Goal: Check status: Check status

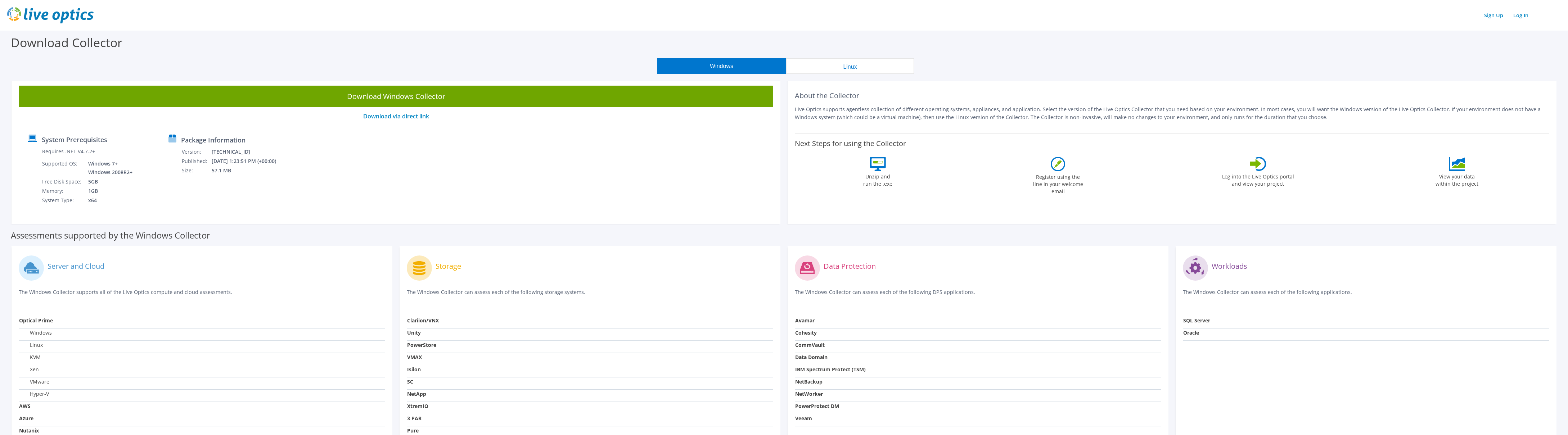
click at [54, 15] on img at bounding box center [51, 15] width 86 height 16
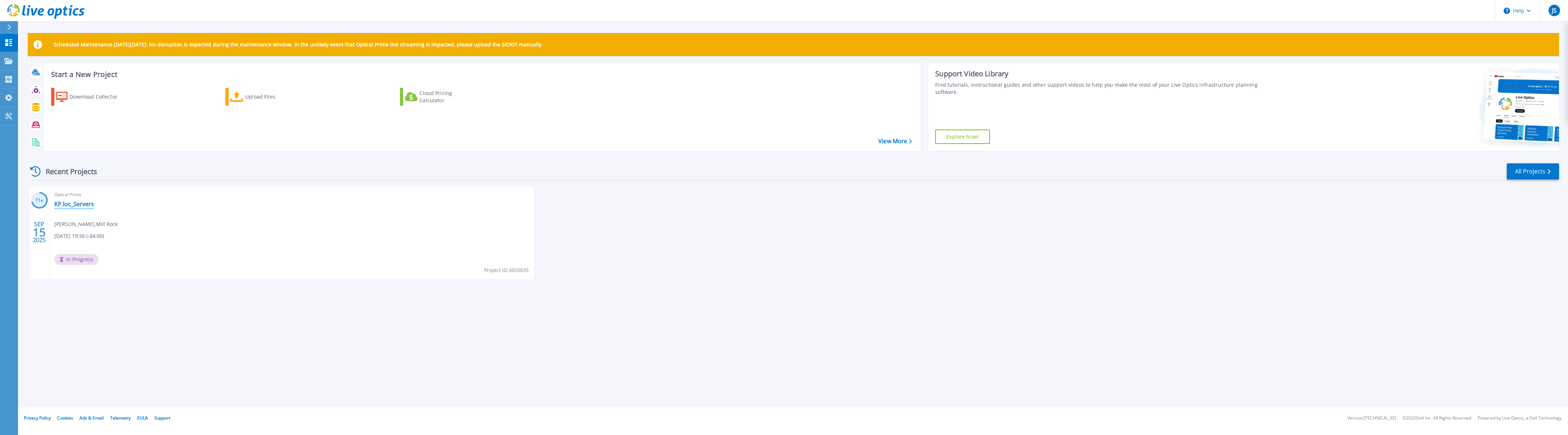
click at [80, 206] on link "KP.loc_Servers" at bounding box center [74, 204] width 40 height 7
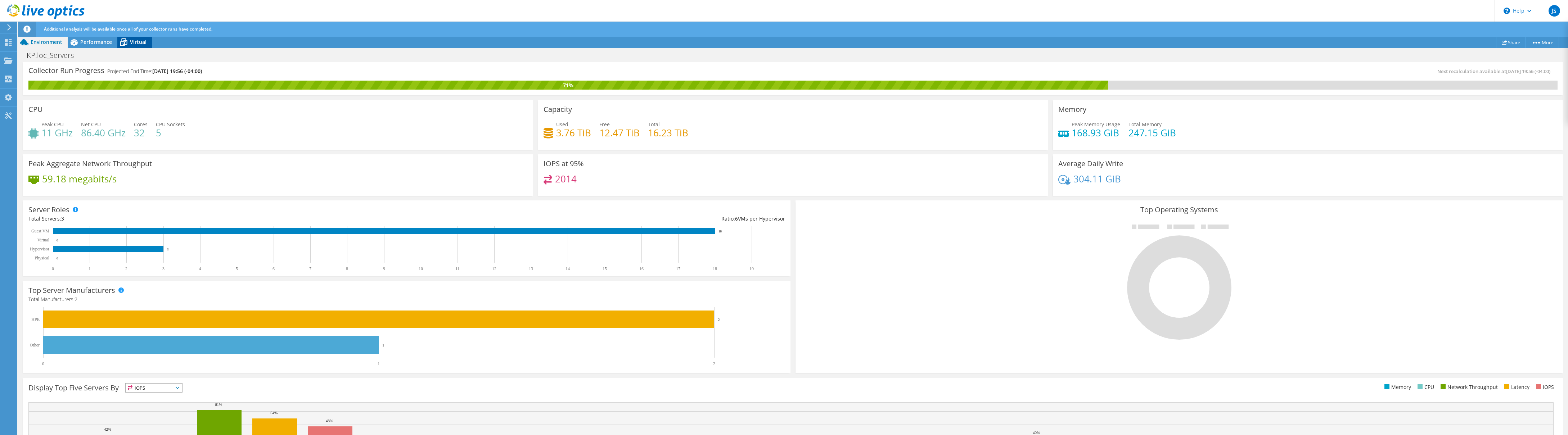
click at [131, 43] on span "Virtual" at bounding box center [138, 41] width 16 height 7
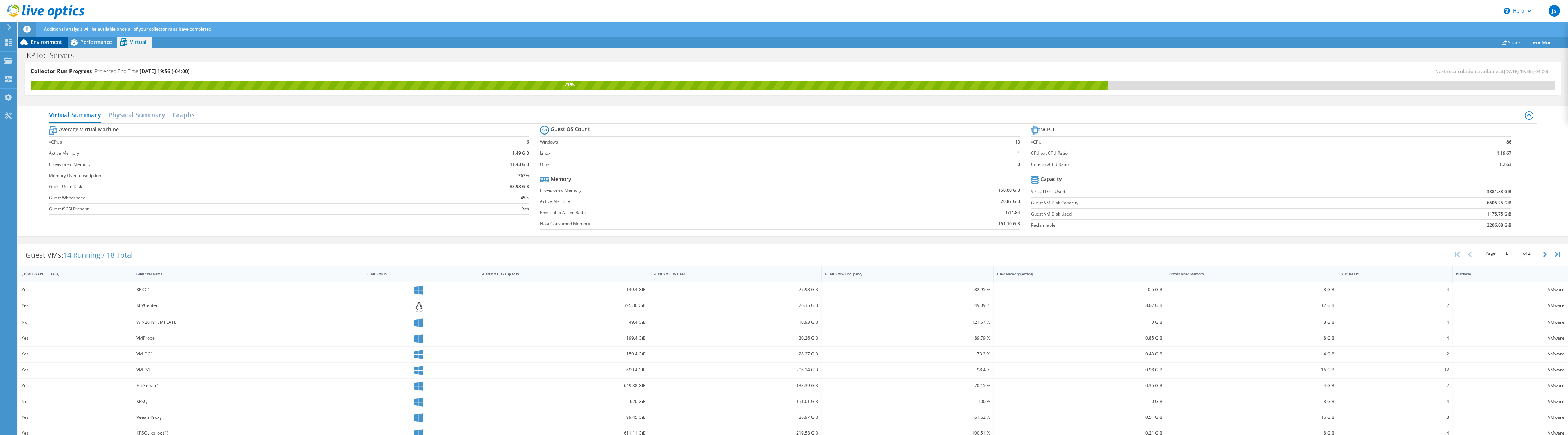
click at [46, 44] on span "Environment" at bounding box center [46, 41] width 32 height 7
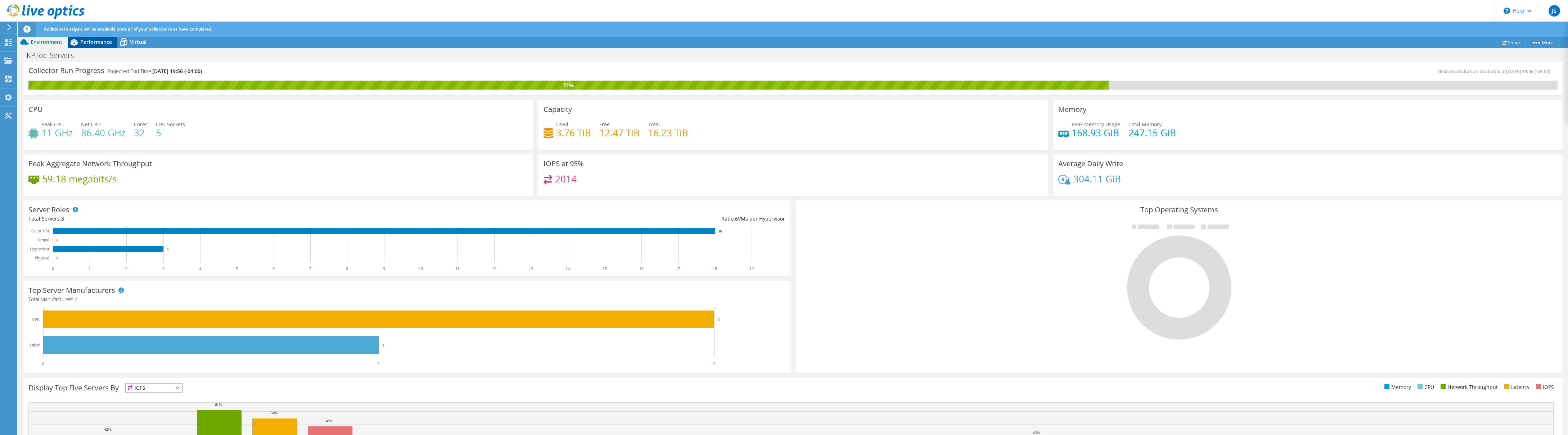
click at [102, 45] on span "Performance" at bounding box center [96, 41] width 32 height 7
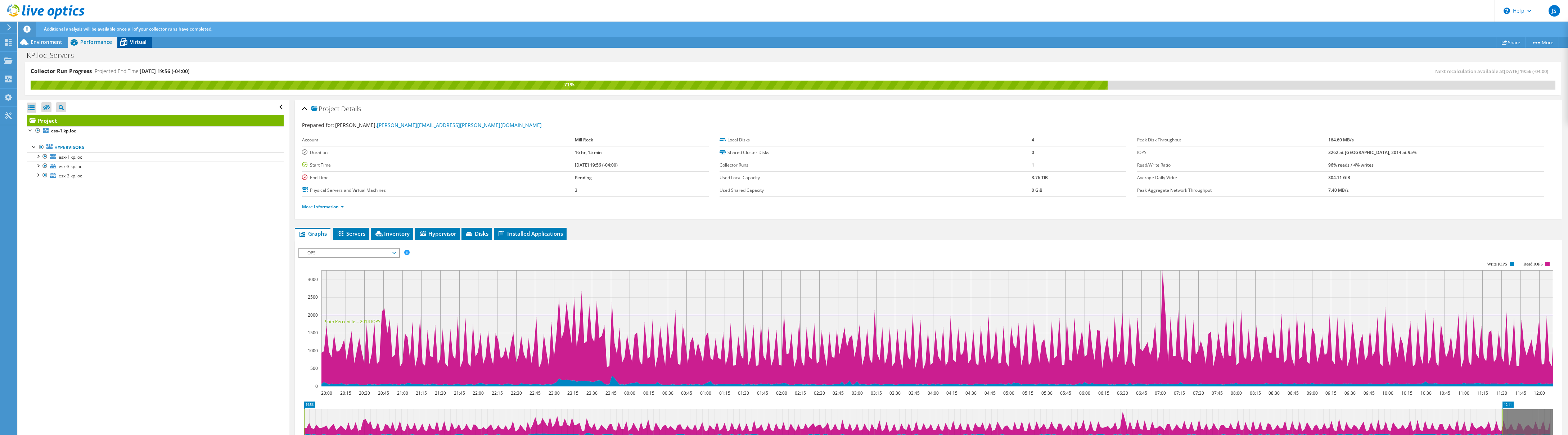
click at [132, 43] on span "Virtual" at bounding box center [138, 41] width 16 height 7
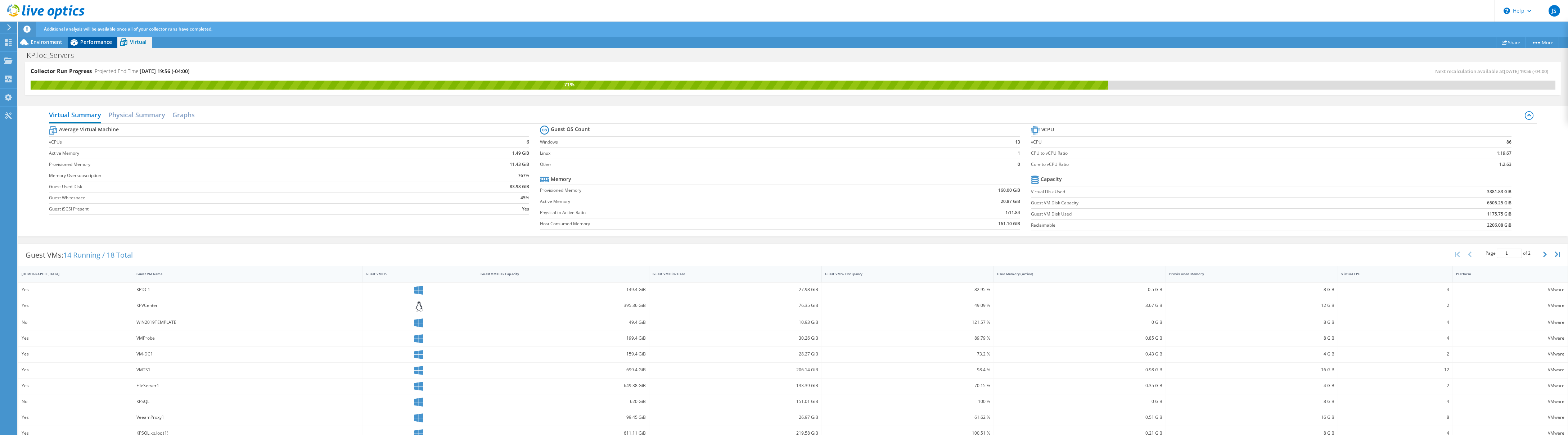
click at [95, 44] on span "Performance" at bounding box center [96, 41] width 32 height 7
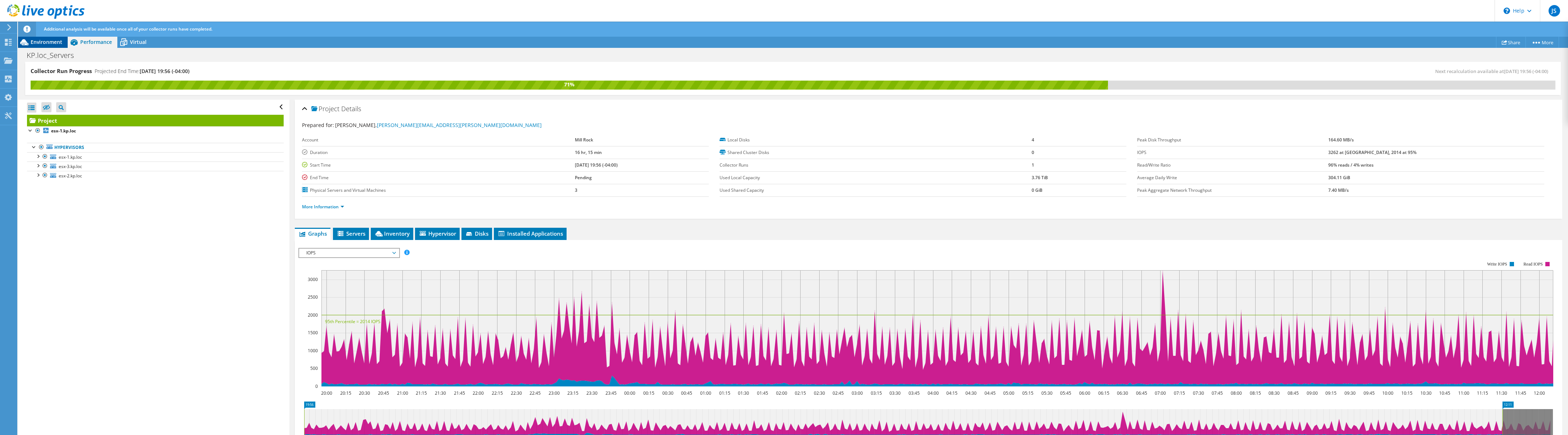
click at [50, 43] on span "Environment" at bounding box center [46, 41] width 32 height 7
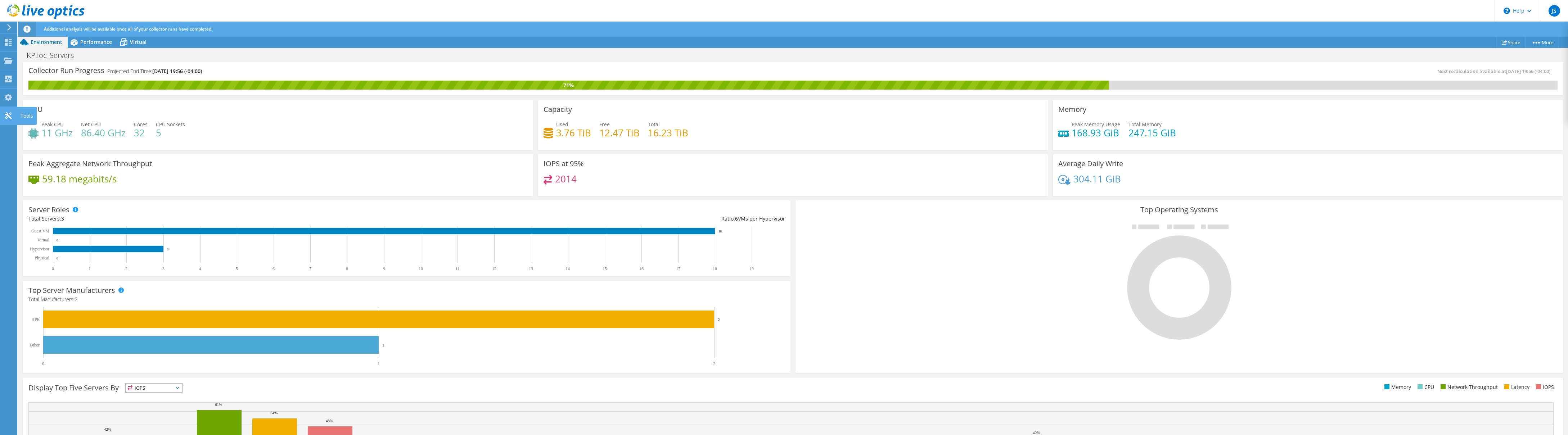
click at [7, 114] on use at bounding box center [8, 116] width 7 height 7
